Goal: Transaction & Acquisition: Book appointment/travel/reservation

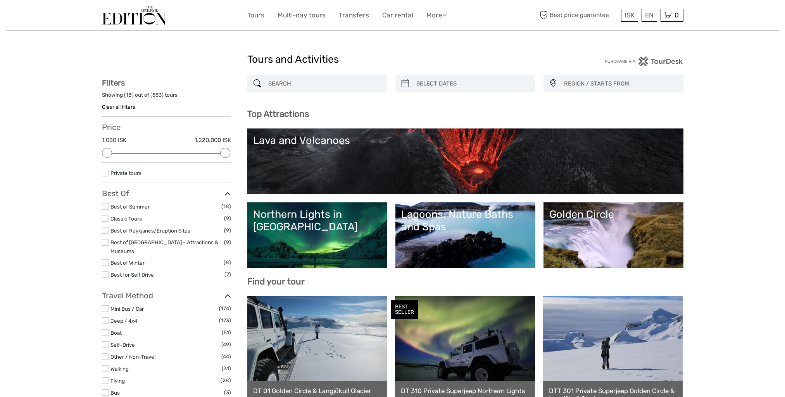
select select
click at [313, 84] on input "search" at bounding box center [324, 84] width 118 height 14
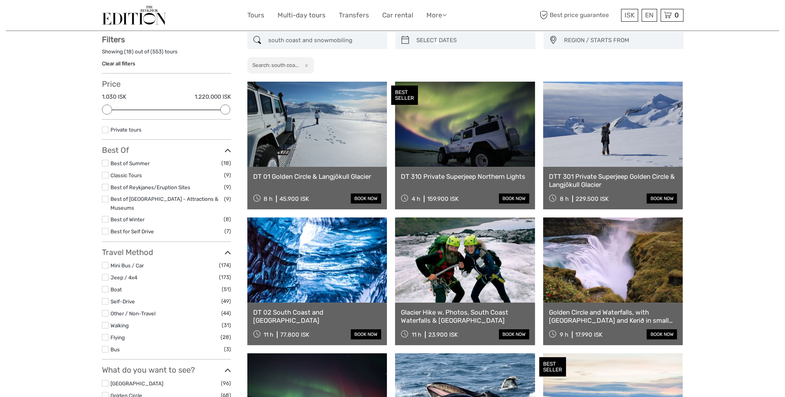
scroll to position [44, 0]
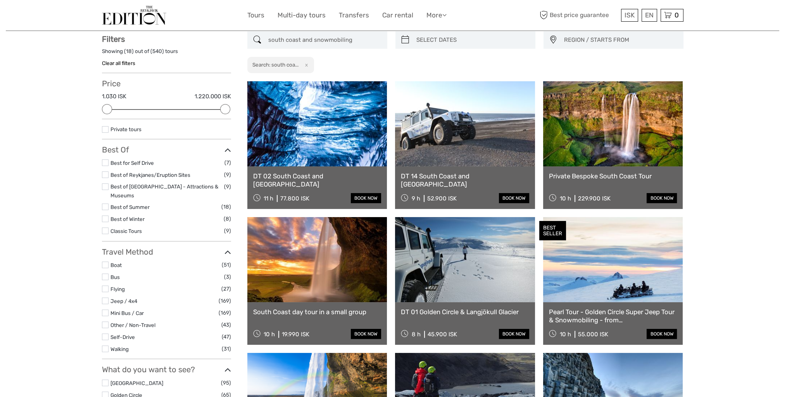
type input "south coast and snowmobiling"
click at [604, 251] on link at bounding box center [613, 259] width 140 height 85
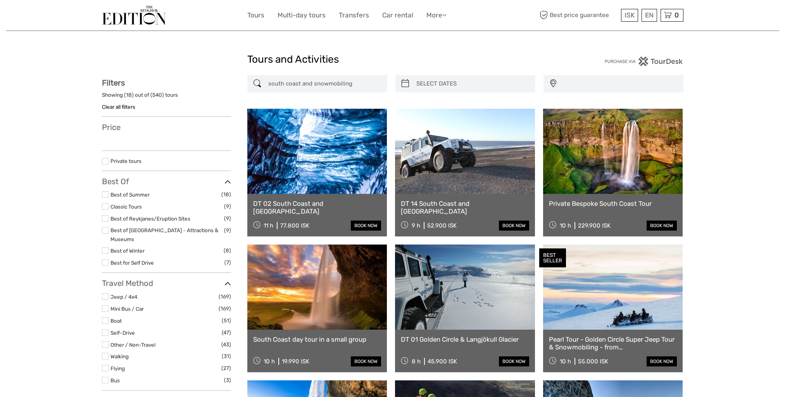
select select
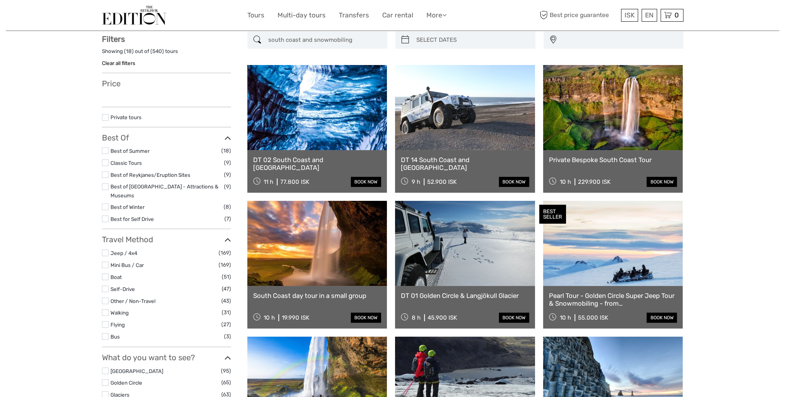
select select
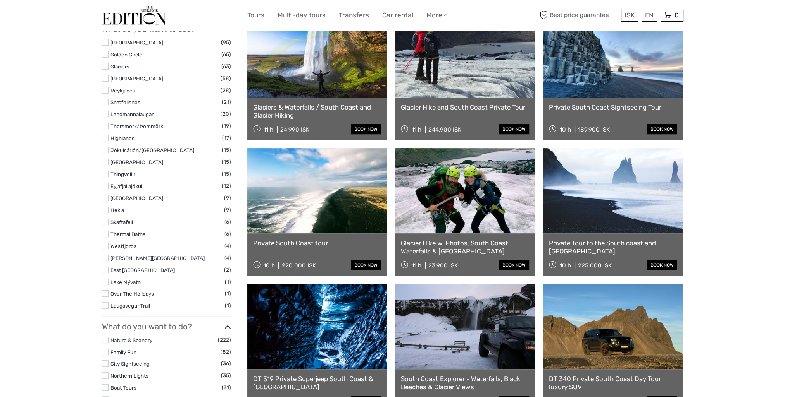
scroll to position [232, 0]
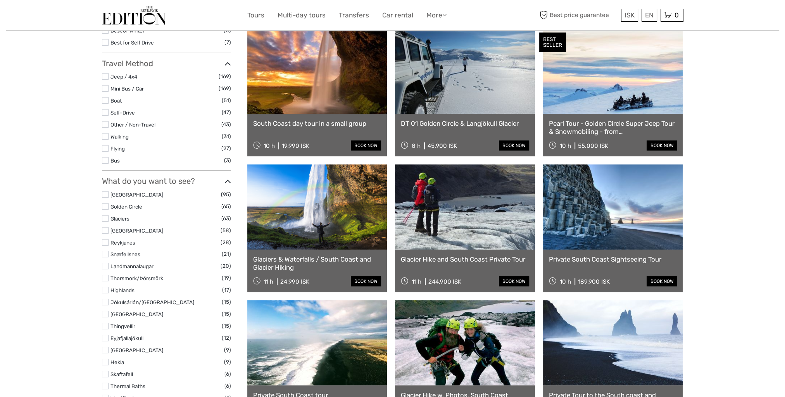
click at [471, 132] on div "DT 01 Golden Circle & Langjökull Glacier 8 h 45.900 ISK book now" at bounding box center [465, 135] width 140 height 43
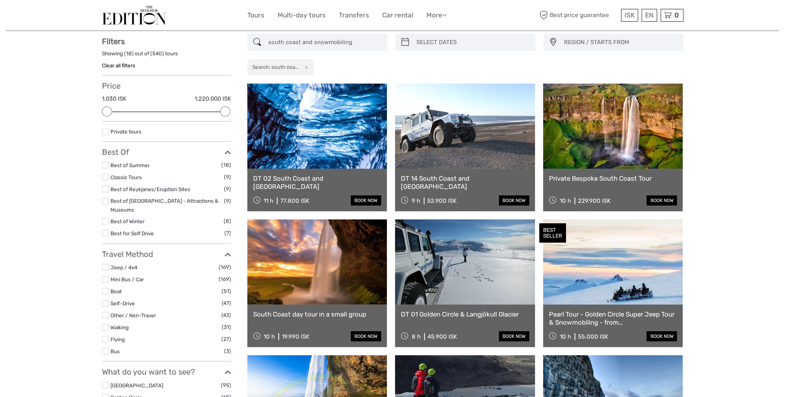
scroll to position [0, 0]
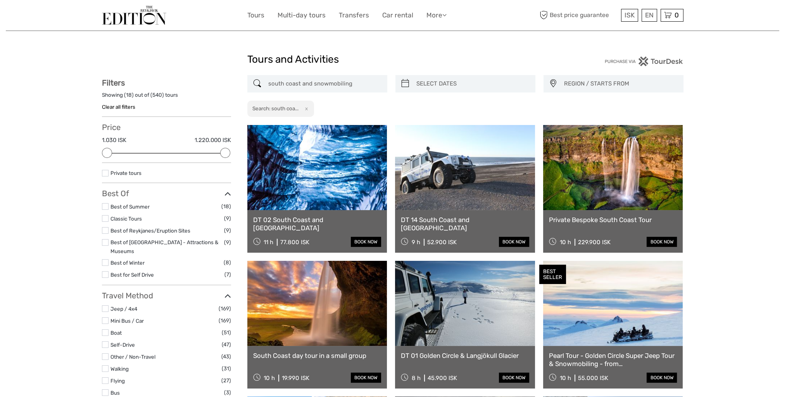
drag, startPoint x: 313, startPoint y: 83, endPoint x: 246, endPoint y: 78, distance: 66.8
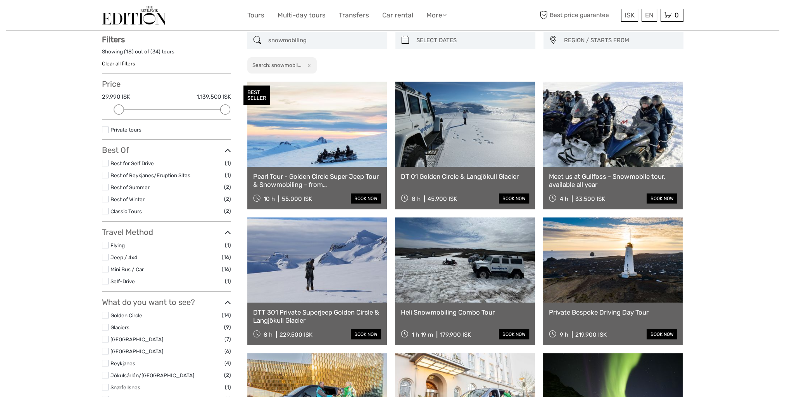
scroll to position [44, 0]
type input "snowmobiling"
click at [360, 267] on link at bounding box center [317, 259] width 140 height 85
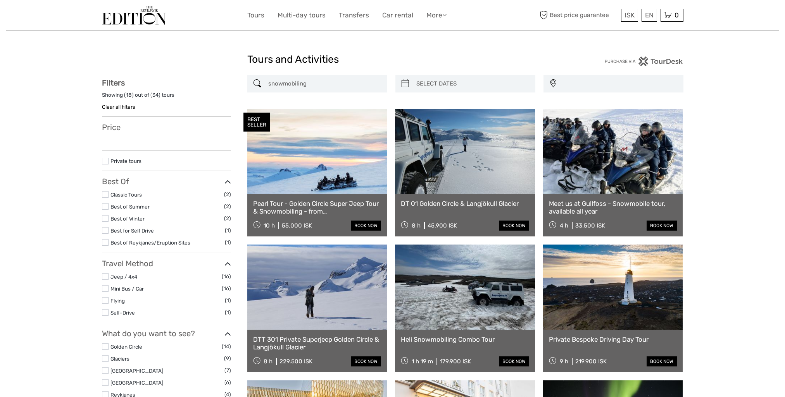
select select
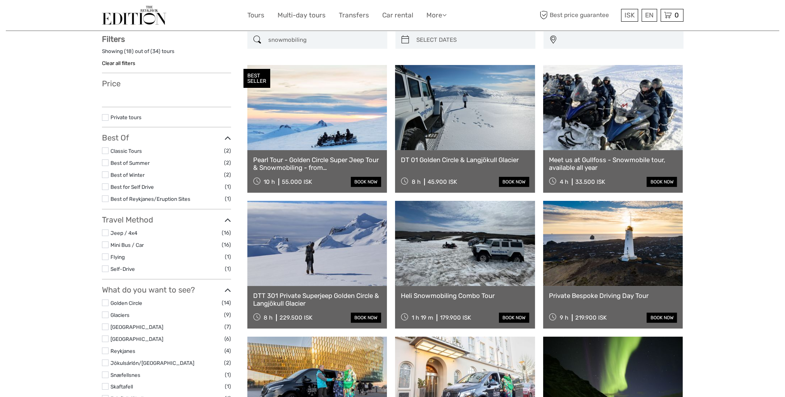
select select
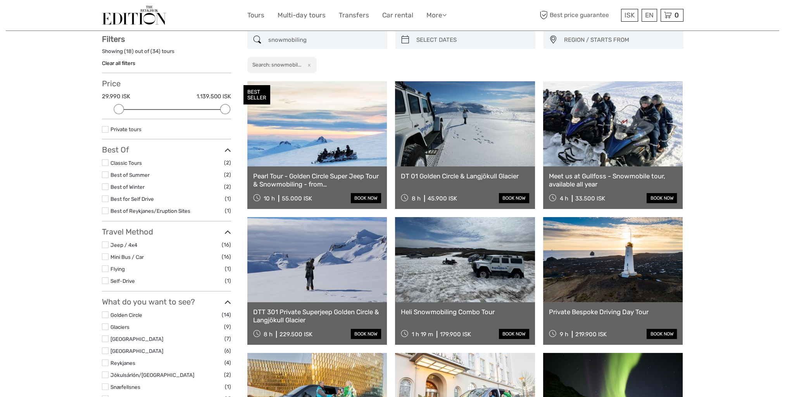
scroll to position [0, 0]
drag, startPoint x: 320, startPoint y: 43, endPoint x: 243, endPoint y: 38, distance: 78.0
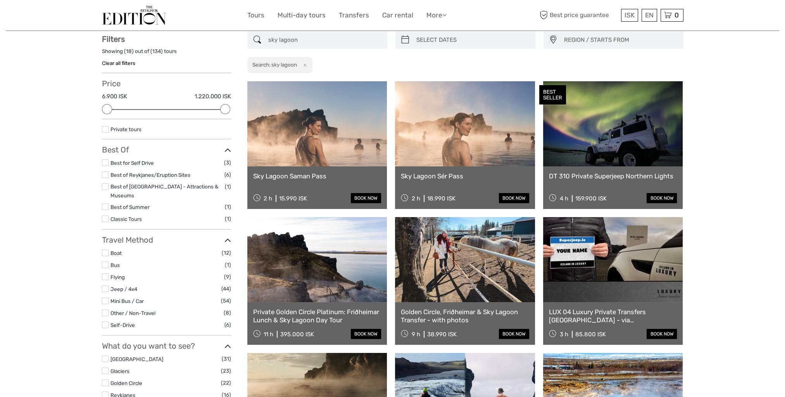
type input "sky lagoon"
click at [458, 150] on link at bounding box center [465, 123] width 140 height 85
